Goal: Register for event/course

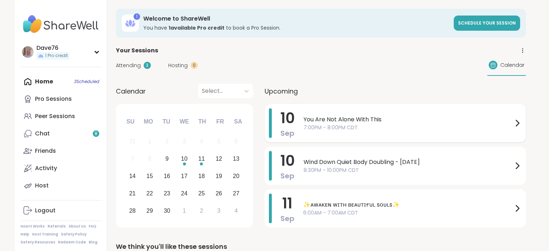
click at [454, 122] on span "You Are Not Alone With This" at bounding box center [408, 119] width 209 height 9
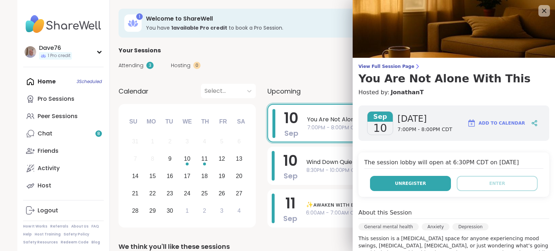
click at [418, 182] on button "Unregister" at bounding box center [410, 183] width 81 height 15
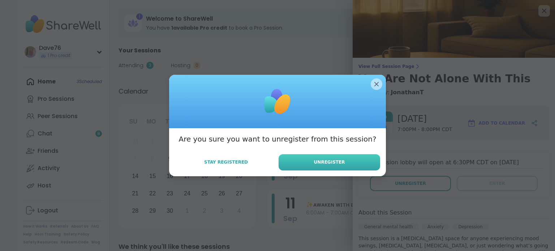
click at [348, 163] on button "Unregister" at bounding box center [328, 162] width 101 height 16
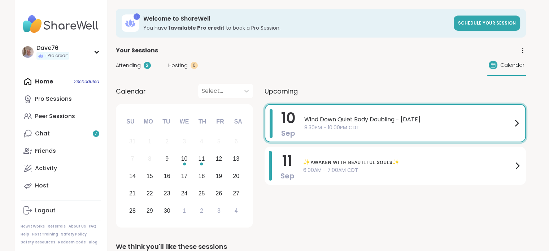
click at [357, 127] on span "8:30PM - 10:00PM CDT" at bounding box center [408, 128] width 208 height 8
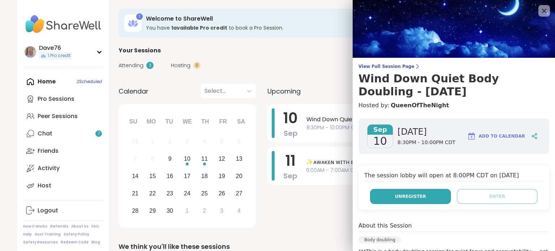
click at [404, 197] on span "Unregister" at bounding box center [410, 196] width 31 height 7
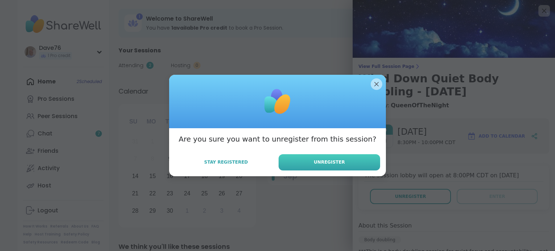
click at [359, 163] on button "Unregister" at bounding box center [328, 162] width 101 height 16
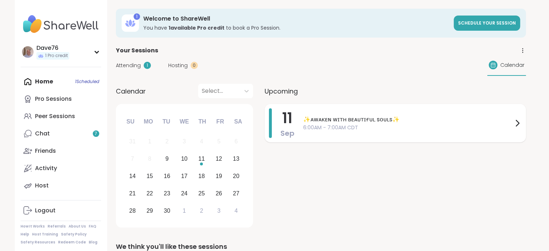
click at [358, 124] on span "6:00AM - 7:00AM CDT" at bounding box center [408, 128] width 210 height 8
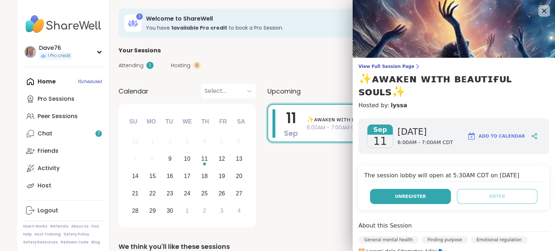
click at [406, 193] on span "Unregister" at bounding box center [410, 196] width 31 height 7
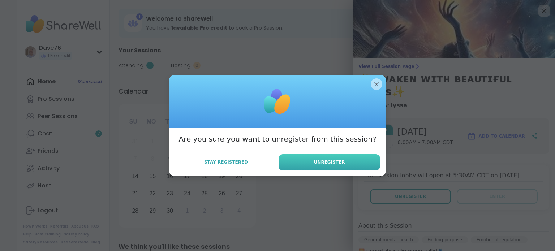
click at [348, 163] on button "Unregister" at bounding box center [328, 162] width 101 height 16
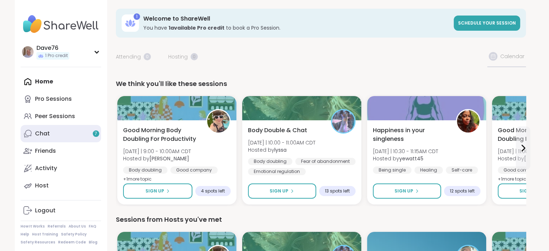
click at [57, 134] on link "Chat 7" at bounding box center [61, 133] width 81 height 17
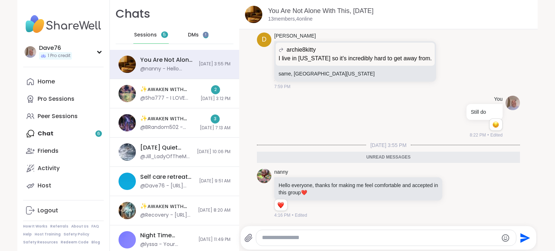
click at [189, 32] on span "DMs" at bounding box center [193, 34] width 11 height 7
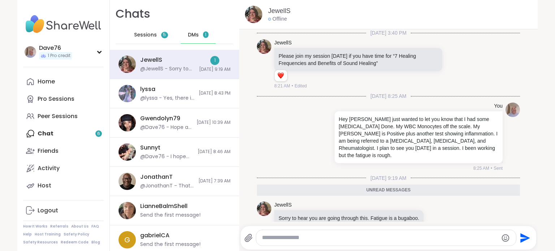
scroll to position [8, 0]
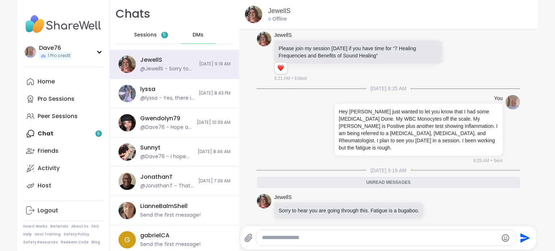
click at [62, 135] on div "Home Pro Sessions Peer Sessions Chat 5 Friends Activity Host" at bounding box center [63, 133] width 81 height 121
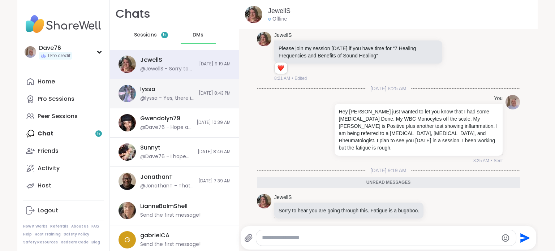
click at [148, 99] on div "@lyssa - Yes, there is thank you so much for updating me and letting me know yo…" at bounding box center [167, 98] width 54 height 7
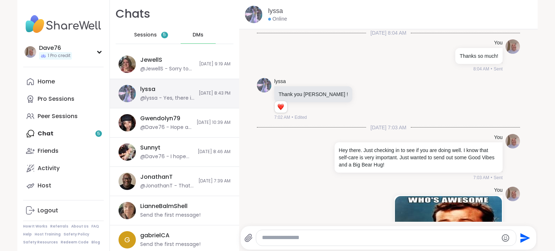
scroll to position [342, 0]
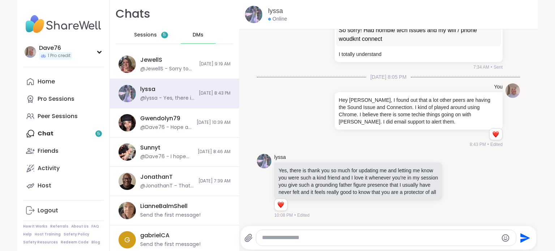
click at [48, 131] on div "Home Pro Sessions Peer Sessions Chat 5 Friends Activity Host" at bounding box center [63, 133] width 81 height 121
click at [146, 38] on span "Sessions" at bounding box center [145, 34] width 23 height 7
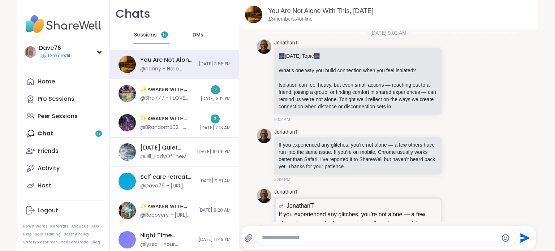
scroll to position [2171, 0]
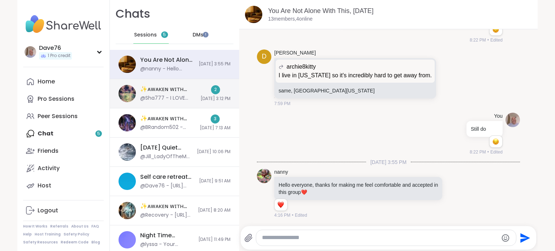
click at [166, 95] on div "@Sha777 - I LOVE YOU @[PERSON_NAME] @[PERSON_NAME] @Suze03 @[PERSON_NAME] @Stev…" at bounding box center [168, 98] width 56 height 7
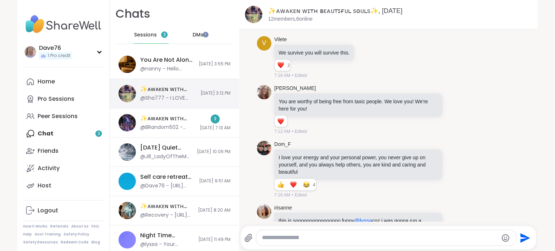
scroll to position [7029, 0]
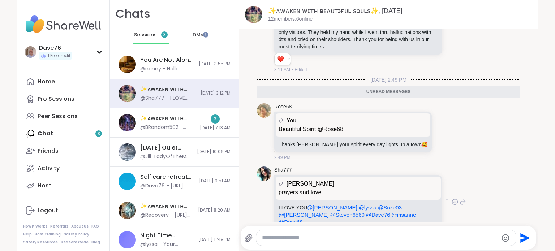
click at [451, 198] on icon at bounding box center [454, 201] width 7 height 7
click at [394, 187] on div "Select Reaction: Heart" at bounding box center [397, 190] width 7 height 7
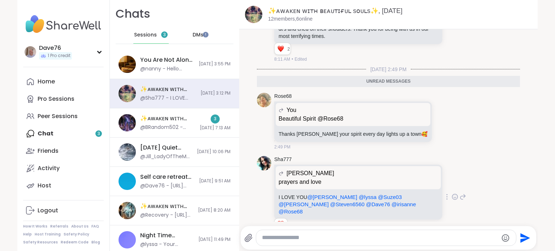
click at [459, 192] on icon at bounding box center [462, 196] width 7 height 9
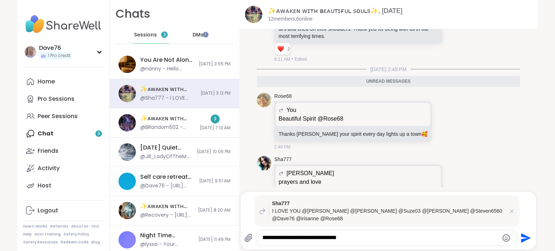
type textarea "**********"
click at [522, 239] on icon "Send" at bounding box center [526, 238] width 10 height 10
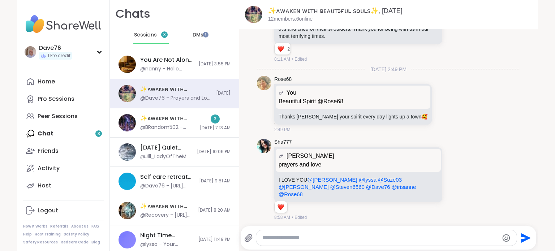
scroll to position [7101, 0]
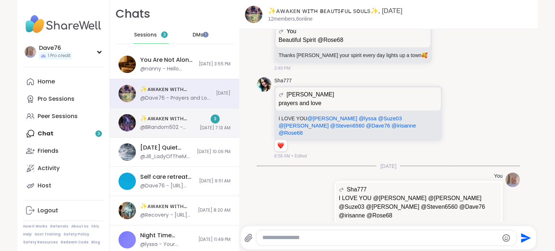
click at [176, 128] on div "@BRandom502 - Sailor Moon has a channel on Pluto." at bounding box center [167, 127] width 55 height 7
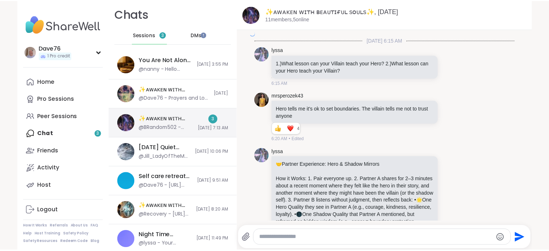
scroll to position [1982, 0]
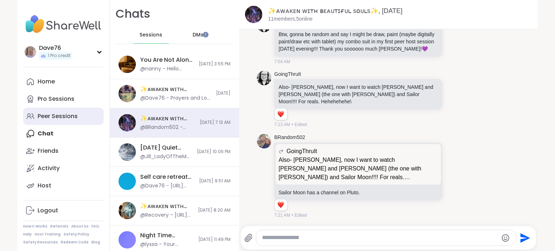
click at [55, 117] on div "Peer Sessions" at bounding box center [58, 116] width 40 height 8
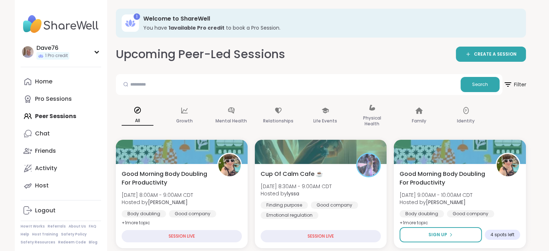
click at [514, 85] on span "Filter" at bounding box center [514, 84] width 23 height 18
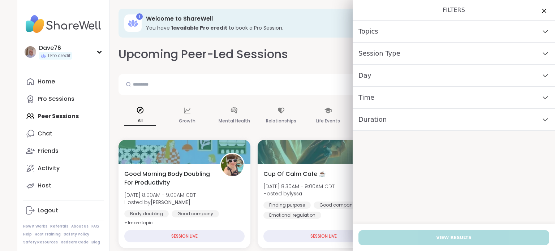
click at [410, 54] on div "Session Type" at bounding box center [453, 54] width 202 height 22
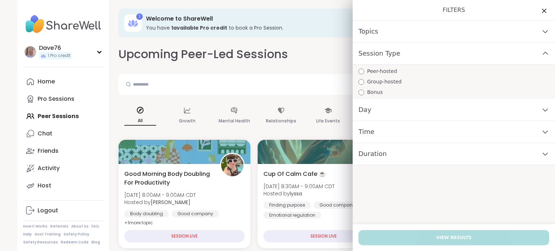
click at [410, 54] on div "Session Type" at bounding box center [453, 54] width 202 height 22
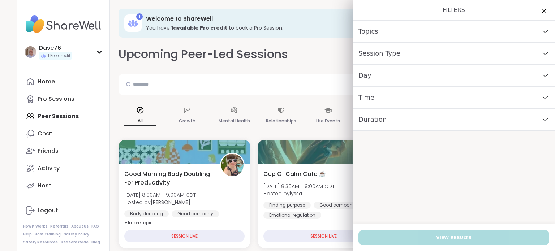
click at [411, 79] on div "Day" at bounding box center [453, 76] width 202 height 22
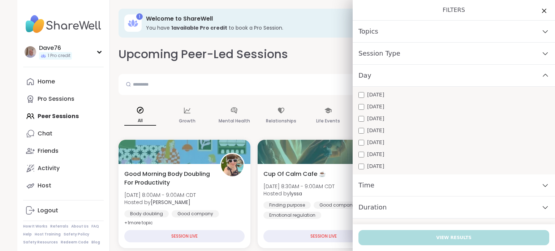
click at [373, 131] on span "[DATE]" at bounding box center [375, 131] width 17 height 8
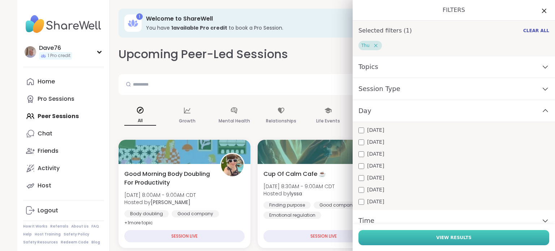
click at [444, 240] on span "View Results" at bounding box center [453, 237] width 35 height 7
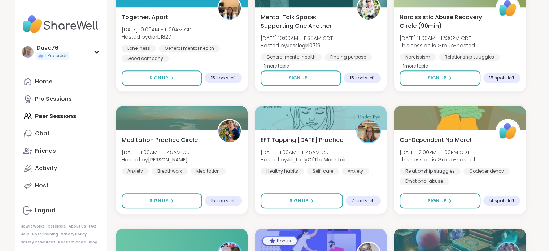
scroll to position [439, 0]
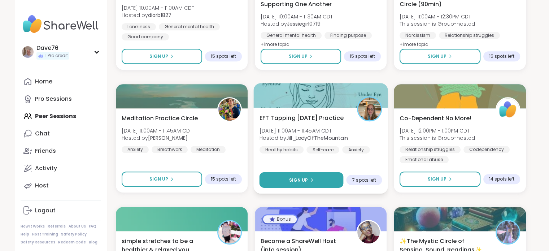
click at [303, 177] on span "Sign Up" at bounding box center [298, 180] width 19 height 7
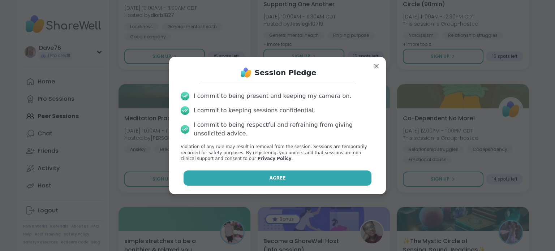
click at [295, 176] on button "Agree" at bounding box center [277, 177] width 188 height 15
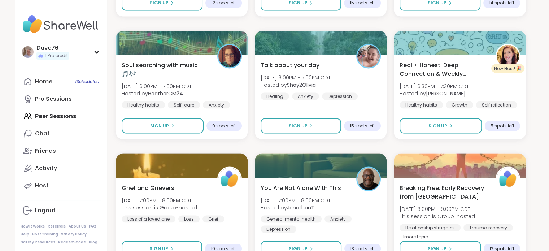
scroll to position [1393, 0]
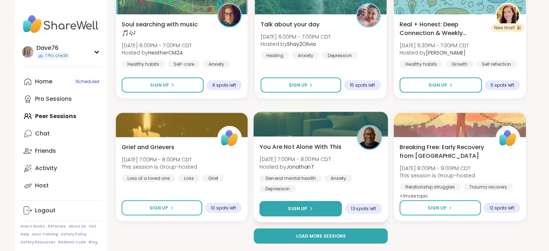
click at [321, 208] on button "Sign Up" at bounding box center [300, 209] width 83 height 16
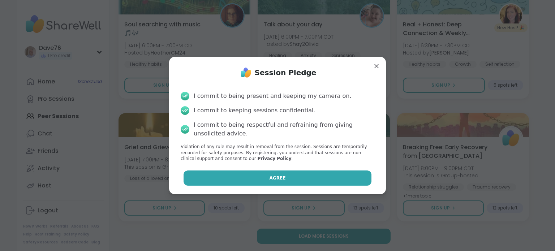
click at [313, 177] on button "Agree" at bounding box center [277, 177] width 188 height 15
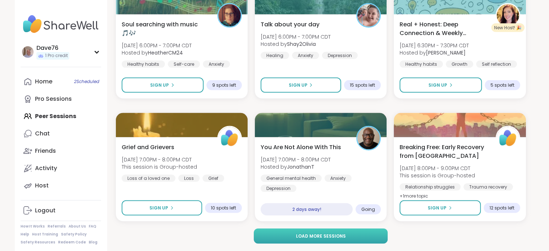
click at [343, 237] on span "Load more sessions" at bounding box center [321, 236] width 50 height 7
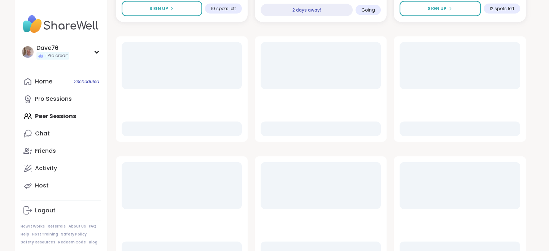
scroll to position [1612, 0]
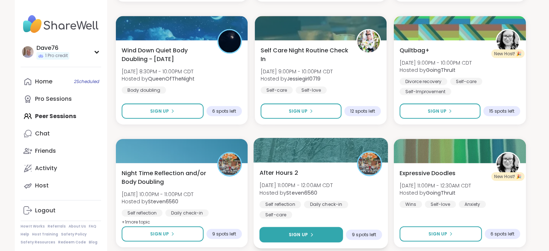
click at [312, 232] on div "Sign Up" at bounding box center [301, 234] width 25 height 7
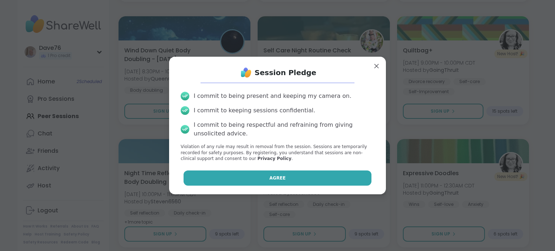
click at [298, 179] on button "Agree" at bounding box center [277, 177] width 188 height 15
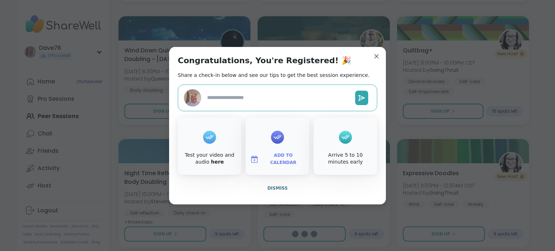
type textarea "*"
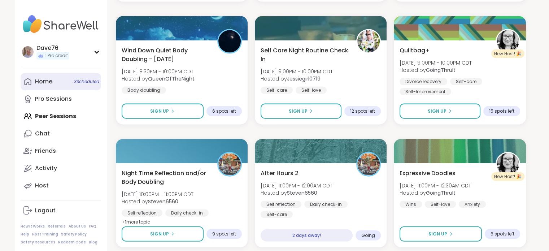
click at [39, 79] on div "Home 3 Scheduled" at bounding box center [43, 82] width 17 height 8
